Goal: Information Seeking & Learning: Check status

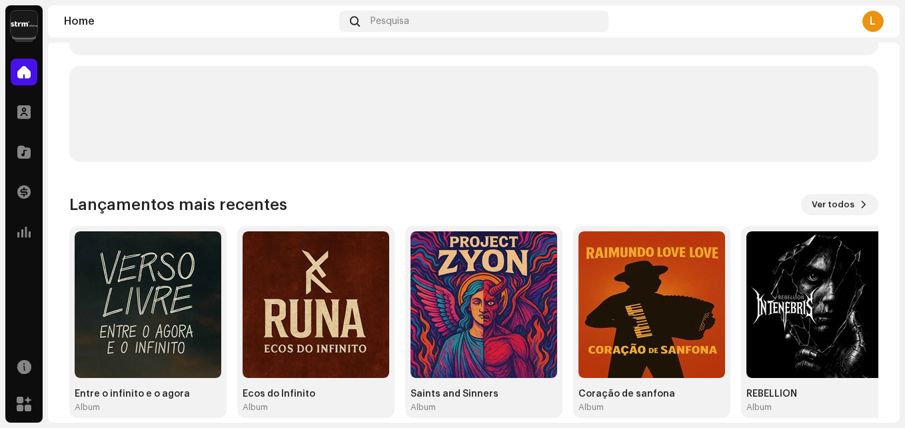
scroll to position [231, 0]
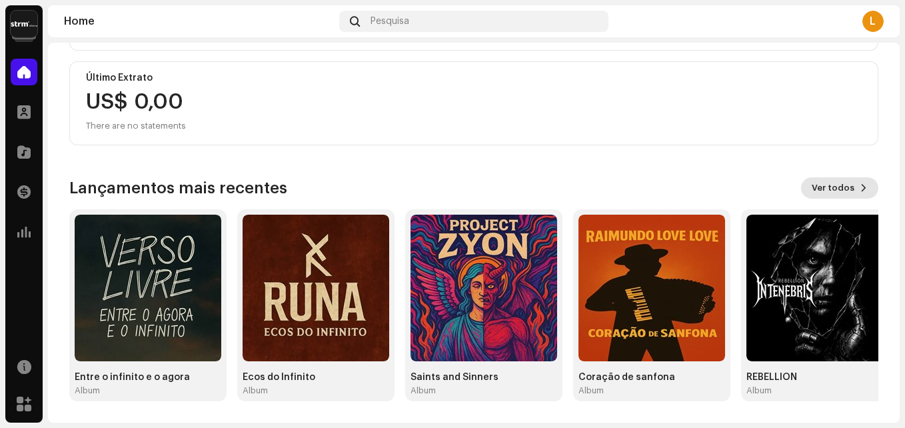
click at [844, 191] on span "Ver todos" at bounding box center [833, 188] width 43 height 27
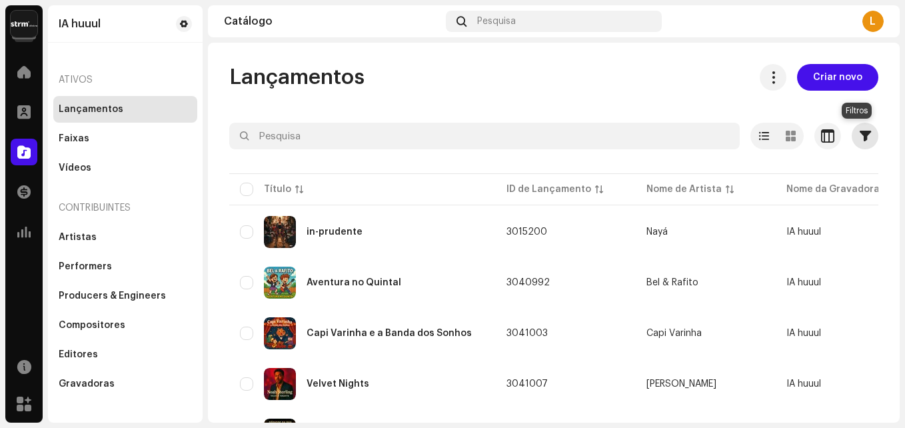
click at [866, 136] on button "button" at bounding box center [865, 136] width 27 height 27
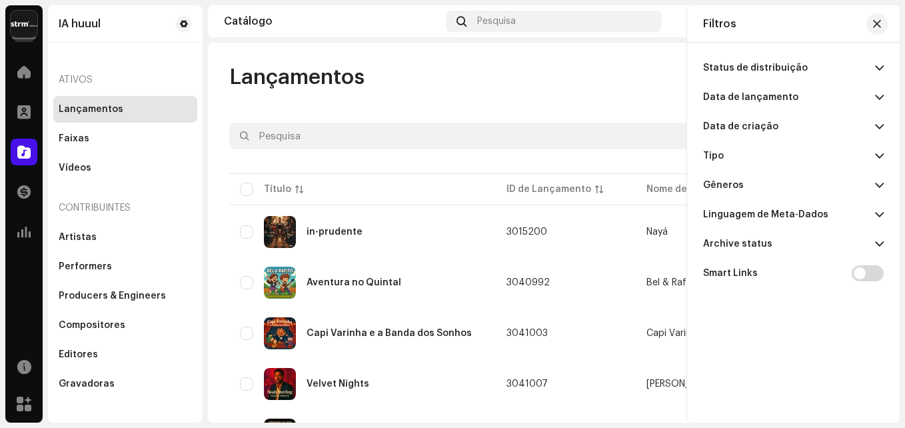
click at [771, 69] on div "Status de distribuição" at bounding box center [755, 68] width 105 height 11
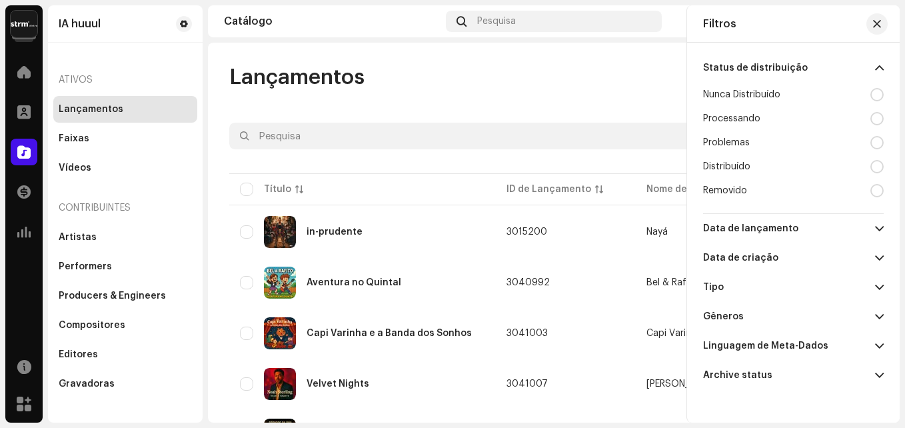
click at [776, 161] on div "Distribuído" at bounding box center [793, 167] width 181 height 24
radio input "true"
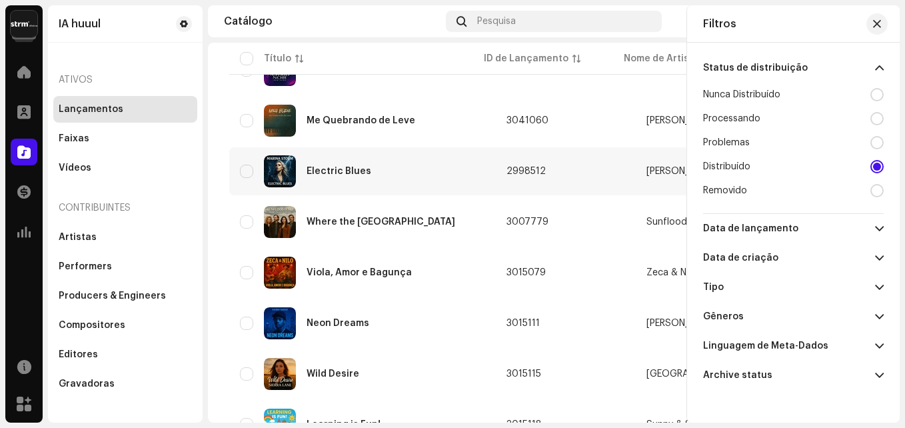
scroll to position [1072, 0]
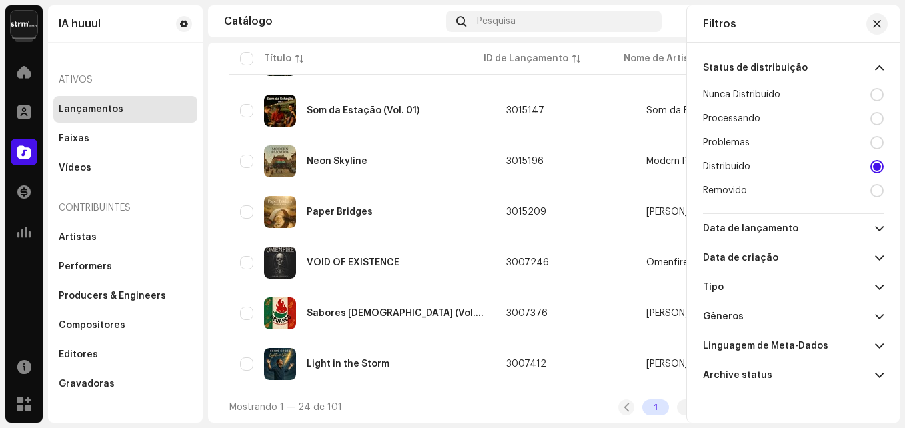
click at [622, 411] on div "1 2 3 4 5" at bounding box center [725, 407] width 213 height 16
click at [653, 404] on div "1" at bounding box center [656, 407] width 27 height 16
click at [651, 407] on div "1" at bounding box center [656, 407] width 27 height 16
click at [688, 405] on div "Filtros Status de distribuição Nunca Distribuído Processando Problemas Distribu…" at bounding box center [793, 213] width 213 height 417
click at [878, 19] on span "button" at bounding box center [877, 24] width 8 height 11
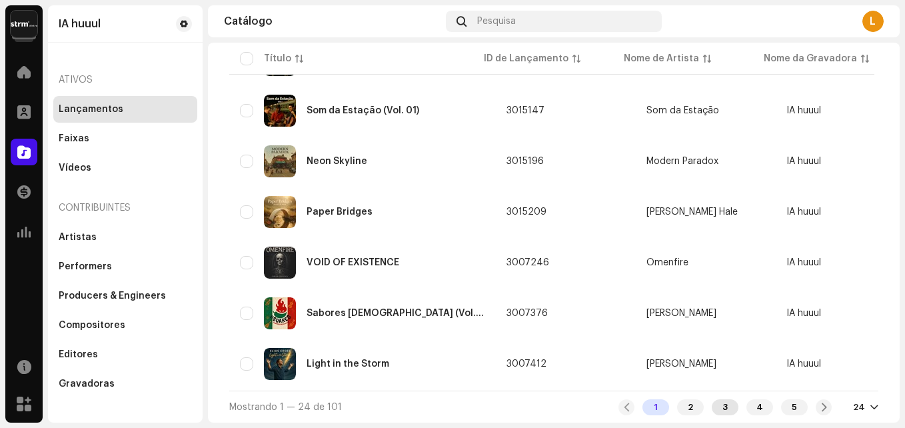
click at [716, 409] on div "3" at bounding box center [725, 407] width 27 height 16
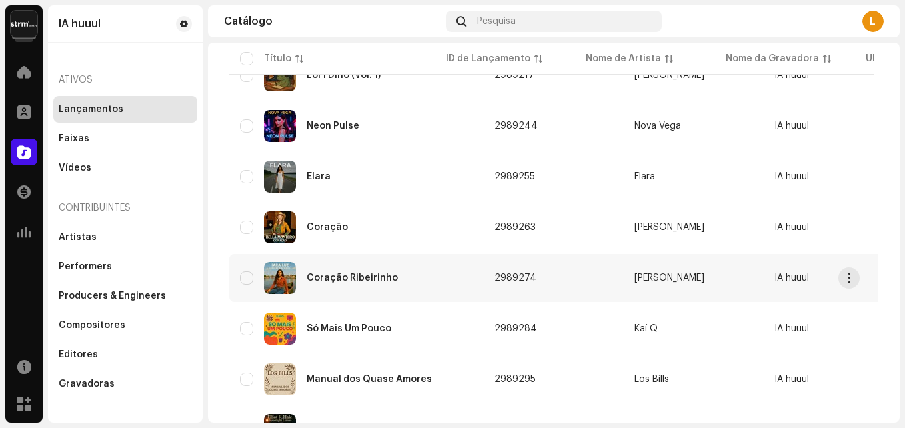
scroll to position [1072, 0]
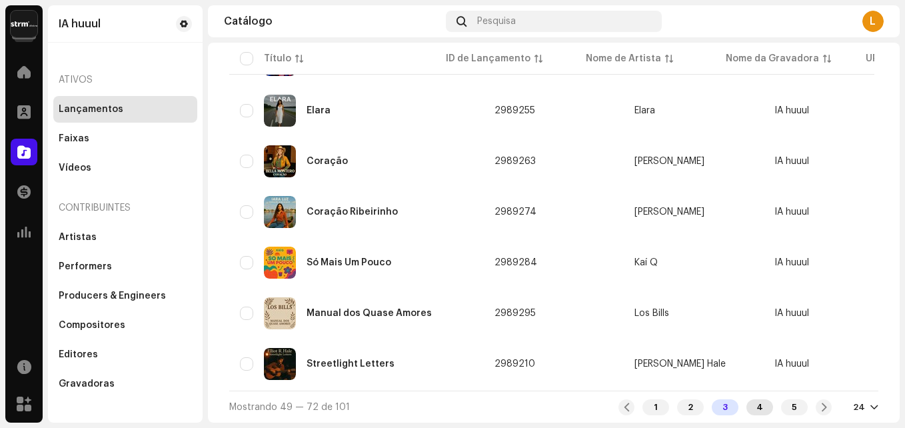
click at [749, 406] on div "4" at bounding box center [760, 407] width 27 height 16
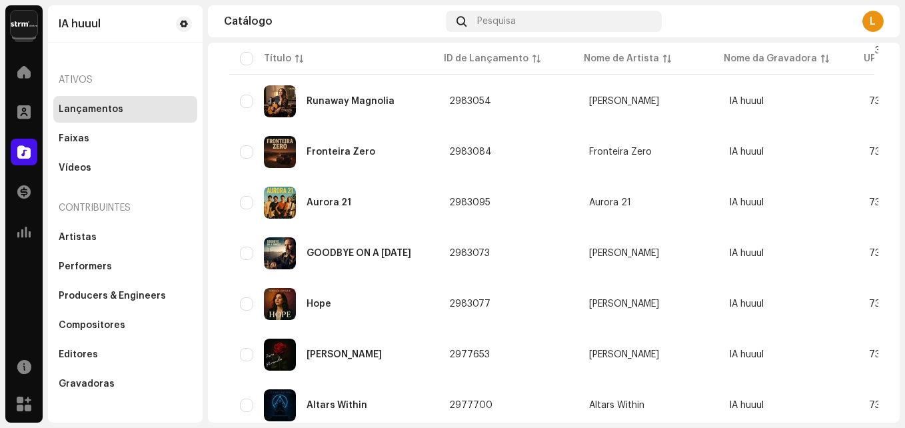
scroll to position [1072, 0]
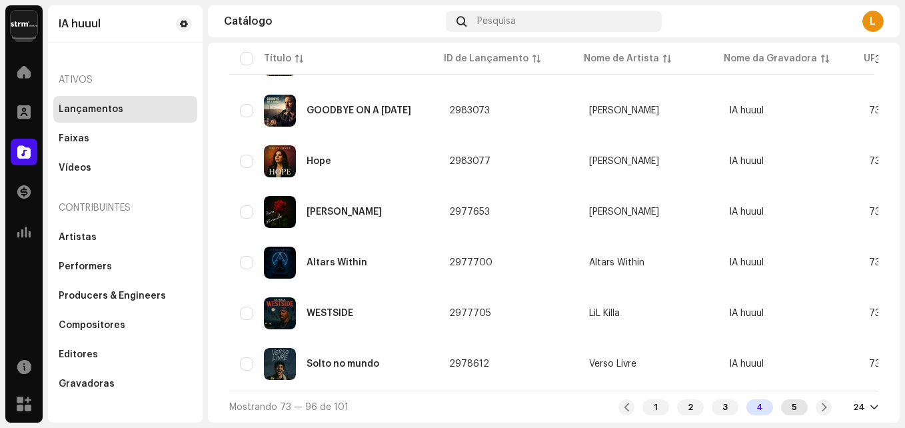
click at [789, 412] on div "5" at bounding box center [794, 407] width 27 height 16
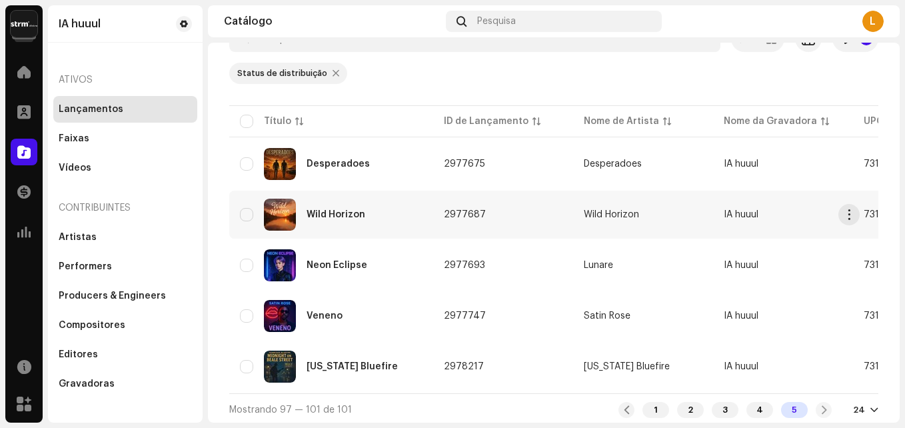
scroll to position [105, 0]
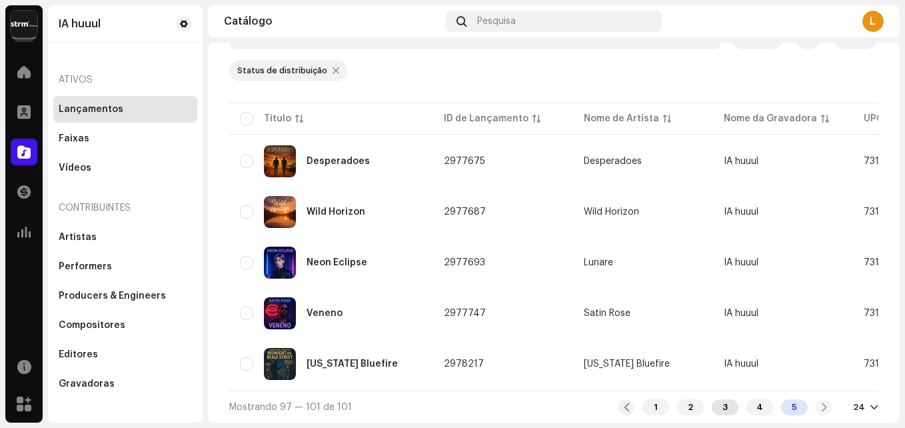
click at [720, 407] on div "3" at bounding box center [725, 407] width 27 height 16
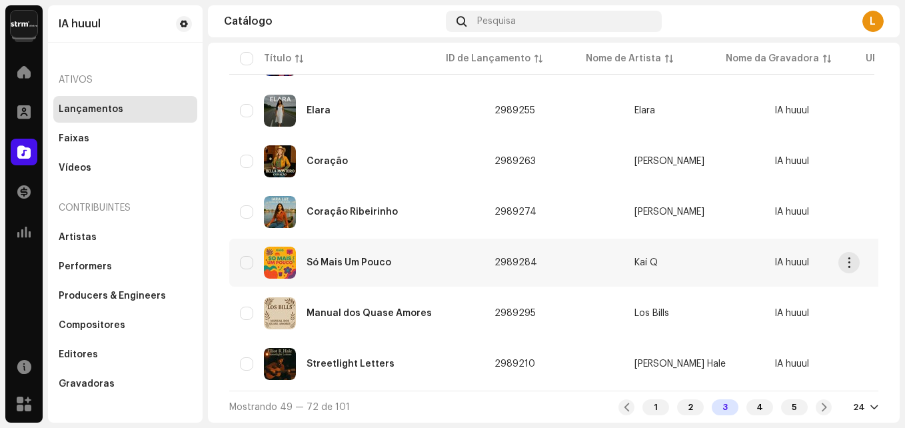
scroll to position [1072, 0]
click at [755, 407] on div "4" at bounding box center [760, 407] width 27 height 16
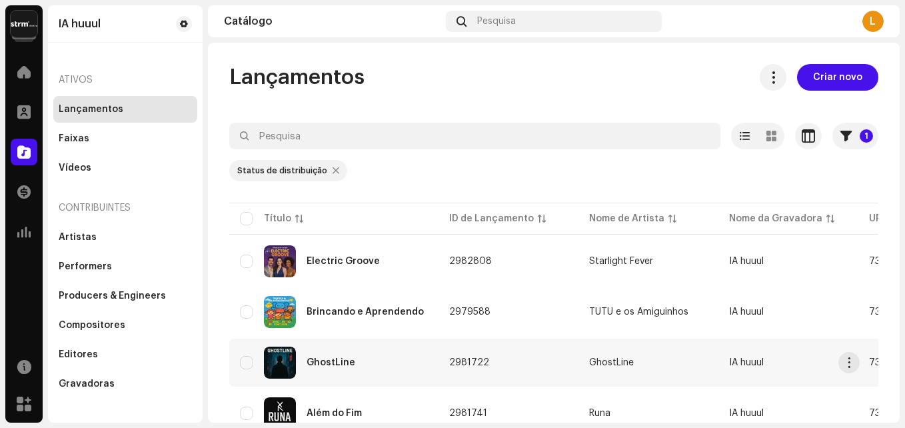
click at [373, 363] on div "GhostLine" at bounding box center [334, 363] width 188 height 32
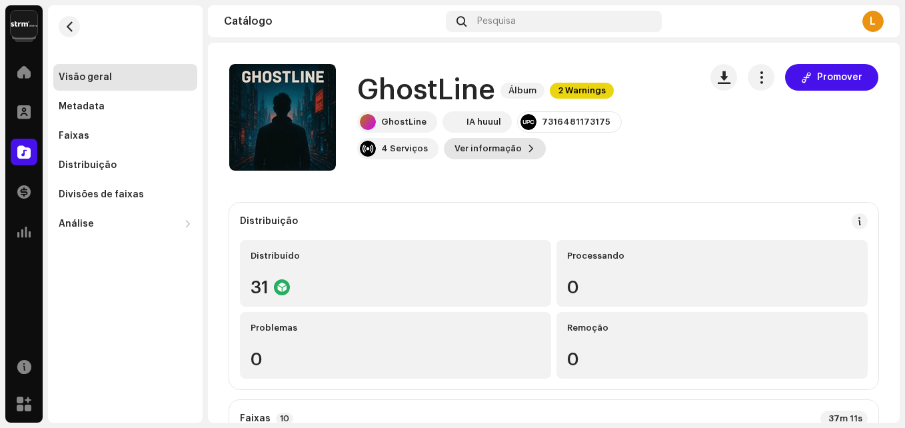
click at [476, 153] on span "Ver informação" at bounding box center [488, 148] width 67 height 27
click at [713, 131] on div "GhostLine 2981722 Metadata Distribuição Linguagem de Meta-Dados Portuguese Títu…" at bounding box center [452, 214] width 905 height 428
